Goal: Task Accomplishment & Management: Use online tool/utility

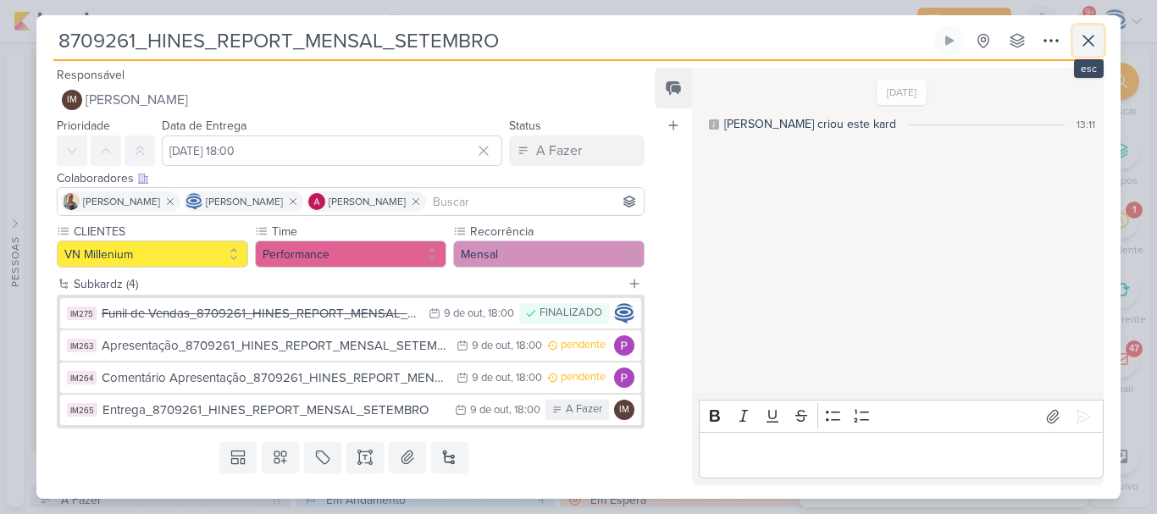
click at [1082, 45] on icon at bounding box center [1089, 41] width 20 height 20
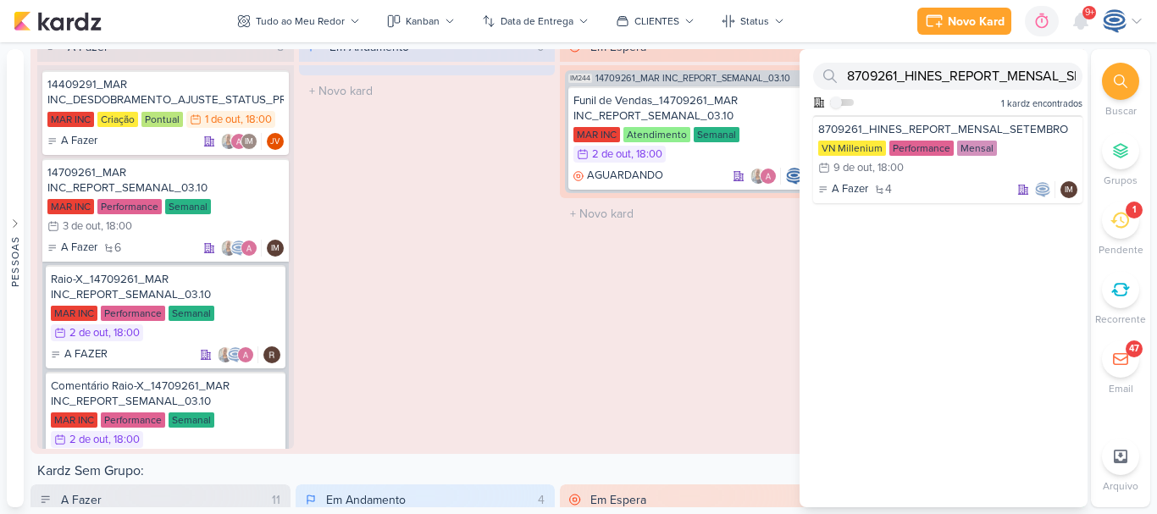
click at [1125, 223] on icon at bounding box center [1120, 220] width 19 height 19
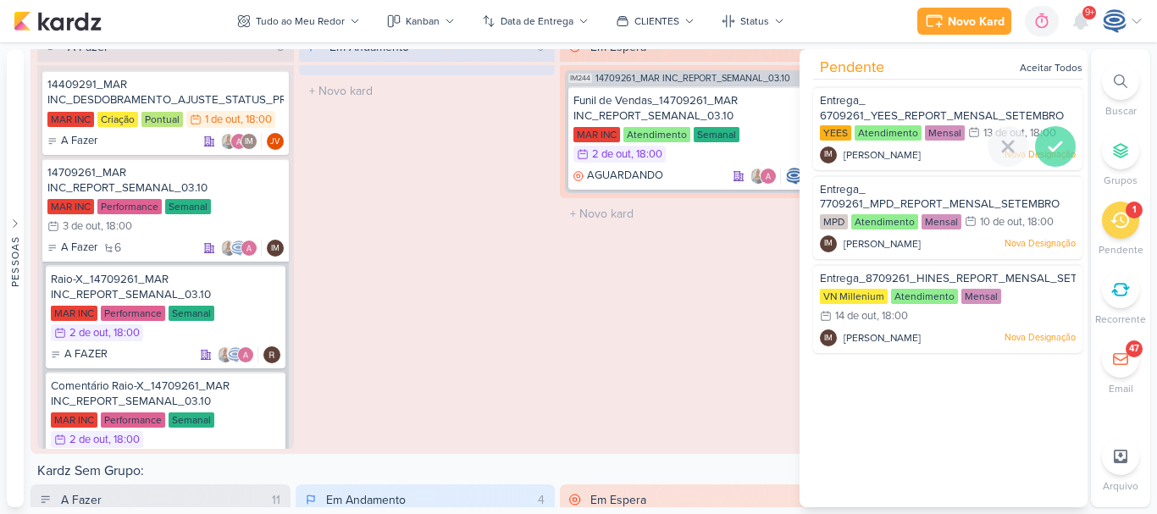
click at [1047, 145] on icon at bounding box center [1056, 146] width 20 height 20
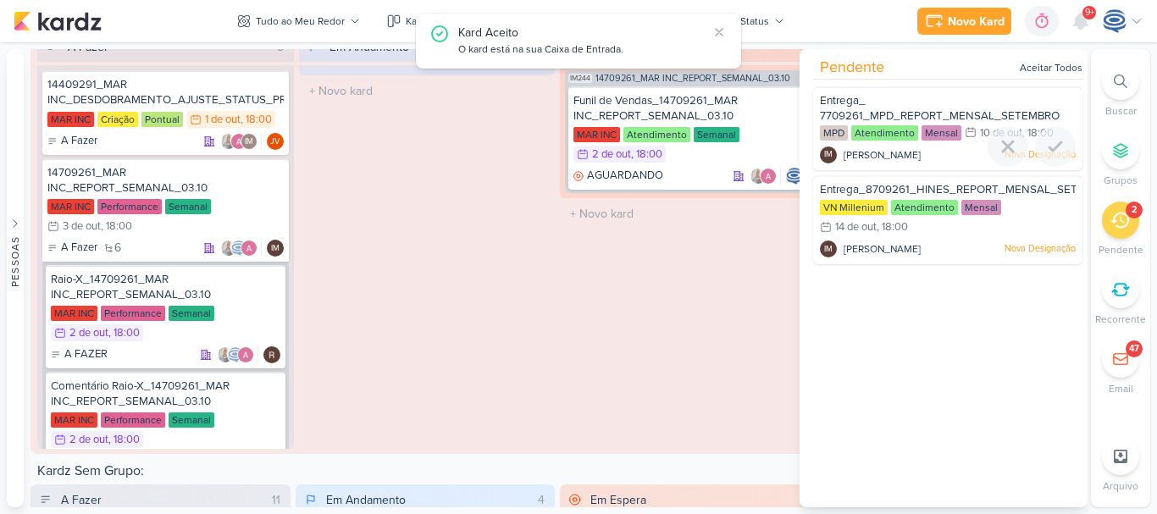
click at [1047, 145] on icon at bounding box center [1056, 146] width 20 height 20
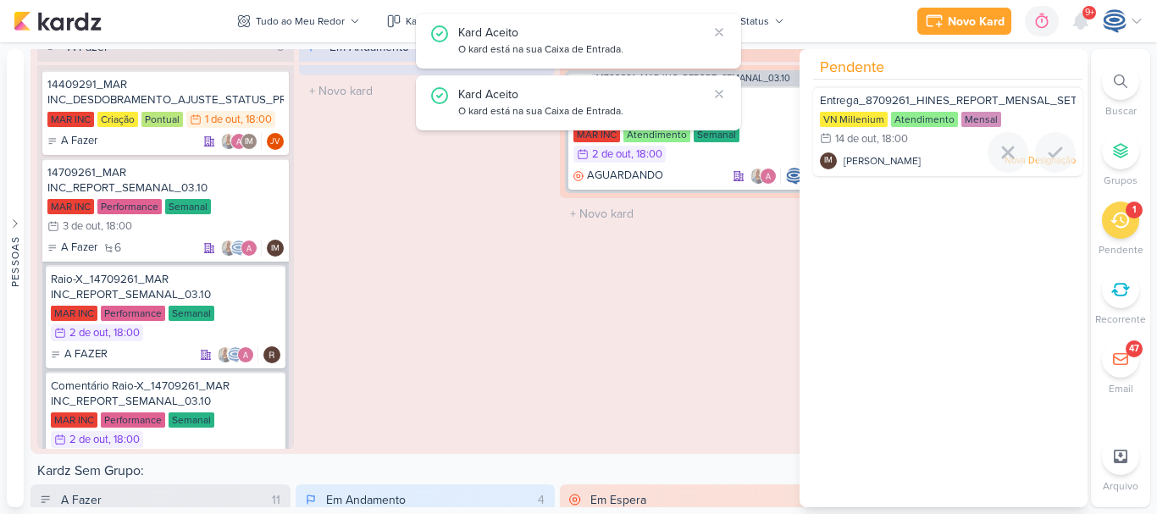
click at [1047, 145] on icon at bounding box center [1056, 152] width 20 height 20
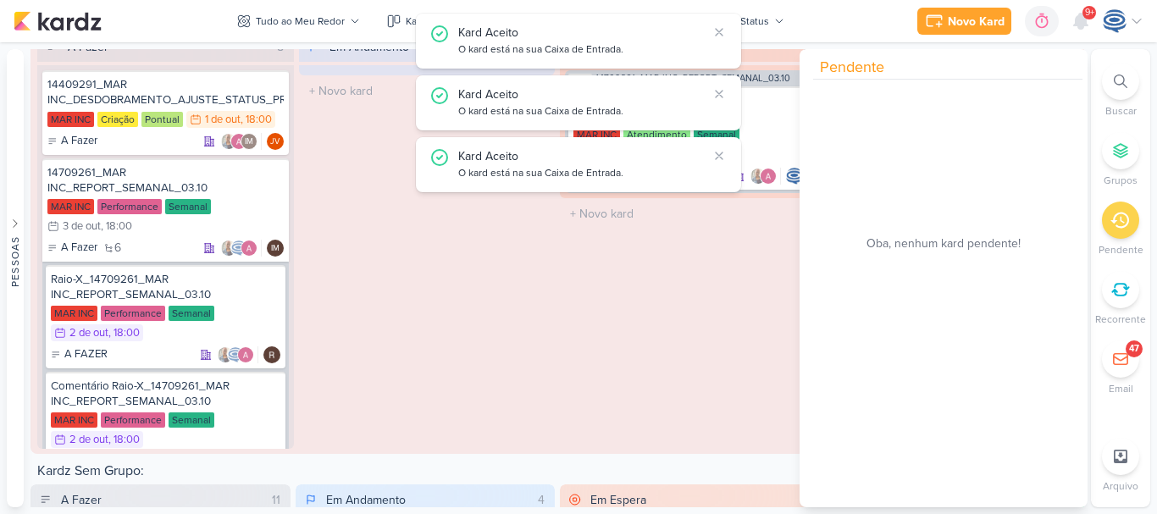
click at [706, 398] on div "Em Espera 1 IM244 14709261_MAR INC_REPORT_SEMANAL_03.10 Funil de Vendas_1470926…" at bounding box center [688, 240] width 257 height 418
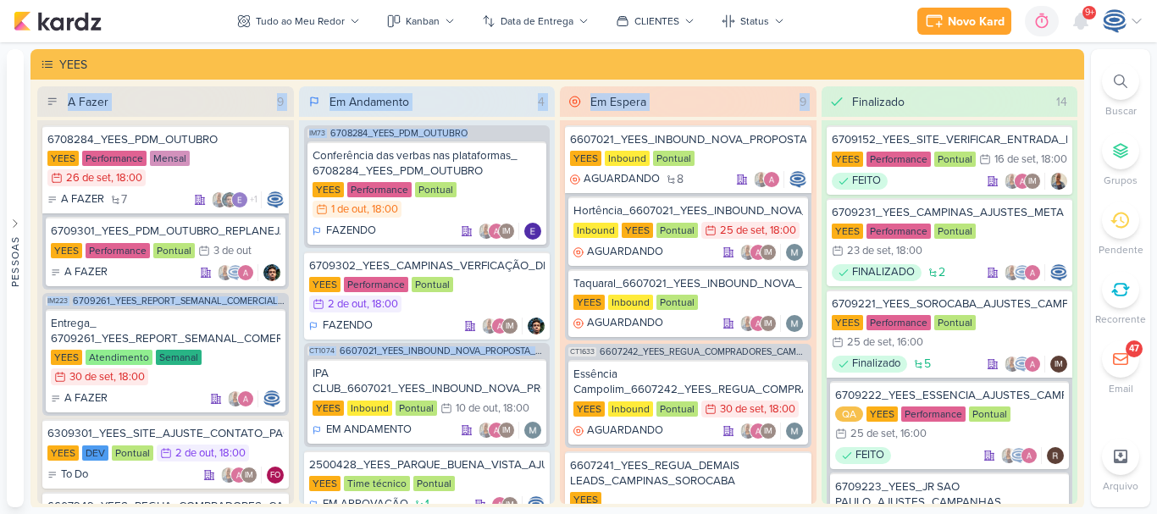
drag, startPoint x: 555, startPoint y: 348, endPoint x: 474, endPoint y: 63, distance: 296.9
click at [474, 63] on div "YEES A Fazer 9 6708284_YEES_PDM_OUTUBRO [GEOGRAPHIC_DATA] Performance Mensal 26…" at bounding box center [558, 279] width 1054 height 460
click at [474, 63] on div "YEES" at bounding box center [569, 65] width 1020 height 18
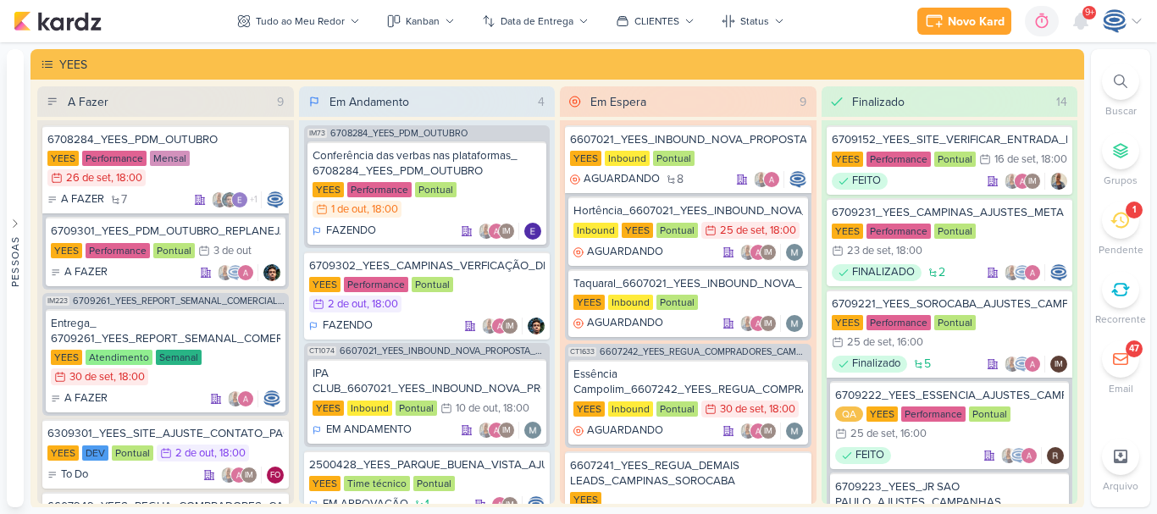
scroll to position [1757, 0]
